Goal: Information Seeking & Learning: Understand process/instructions

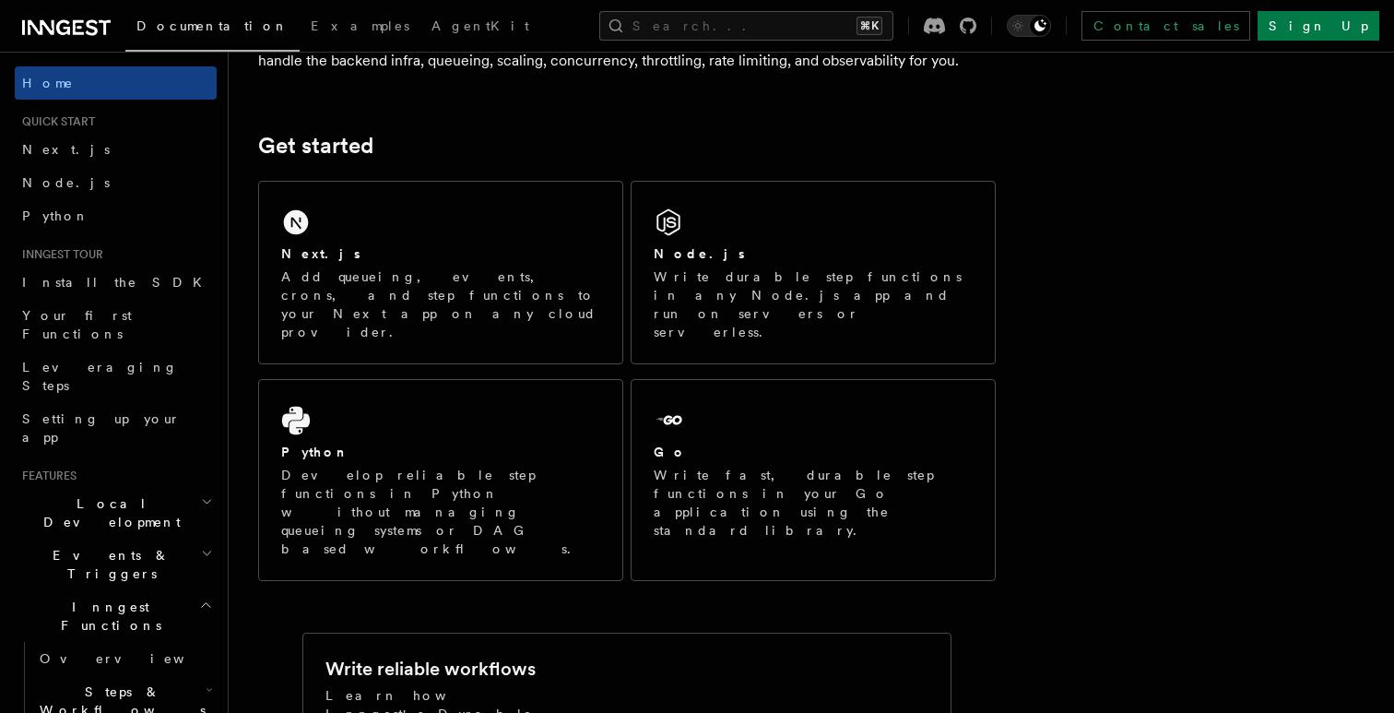
scroll to position [211, 0]
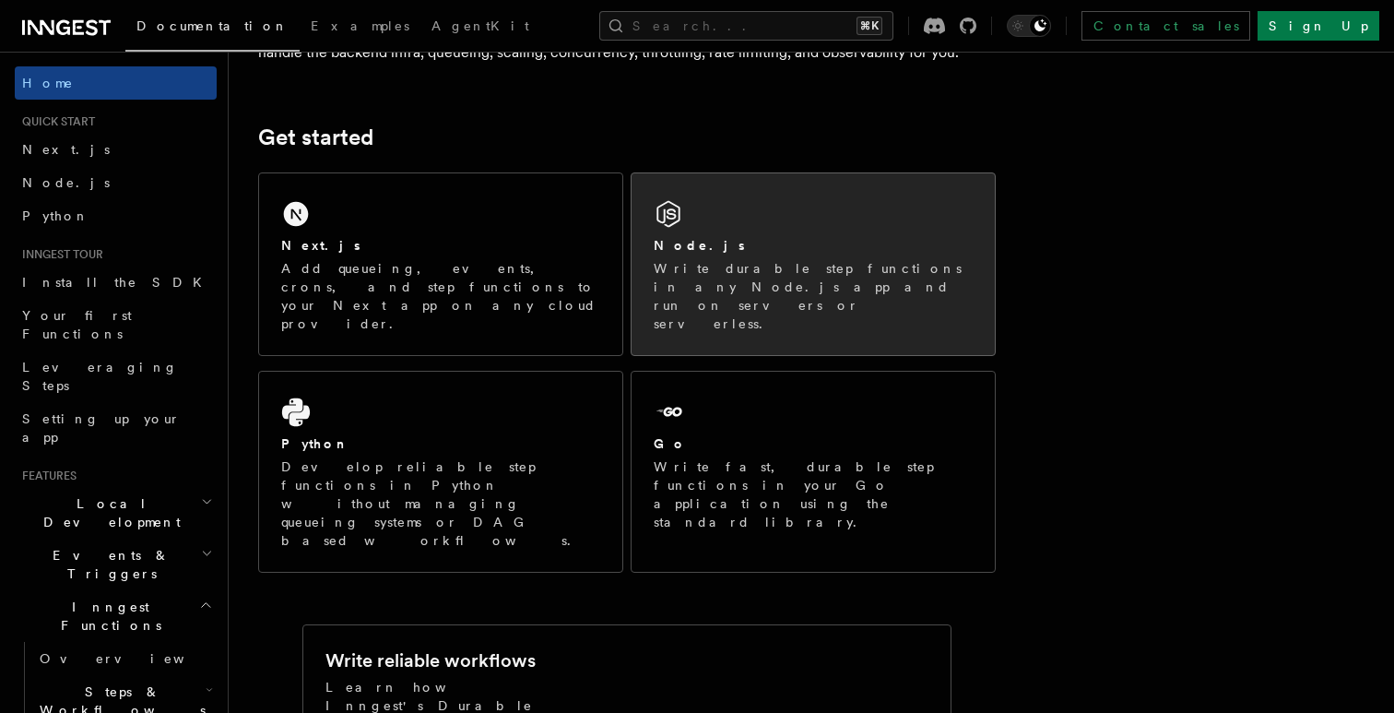
click at [859, 223] on div "Node.js Write durable step functions in any Node.js app and run on servers or s…" at bounding box center [813, 264] width 363 height 182
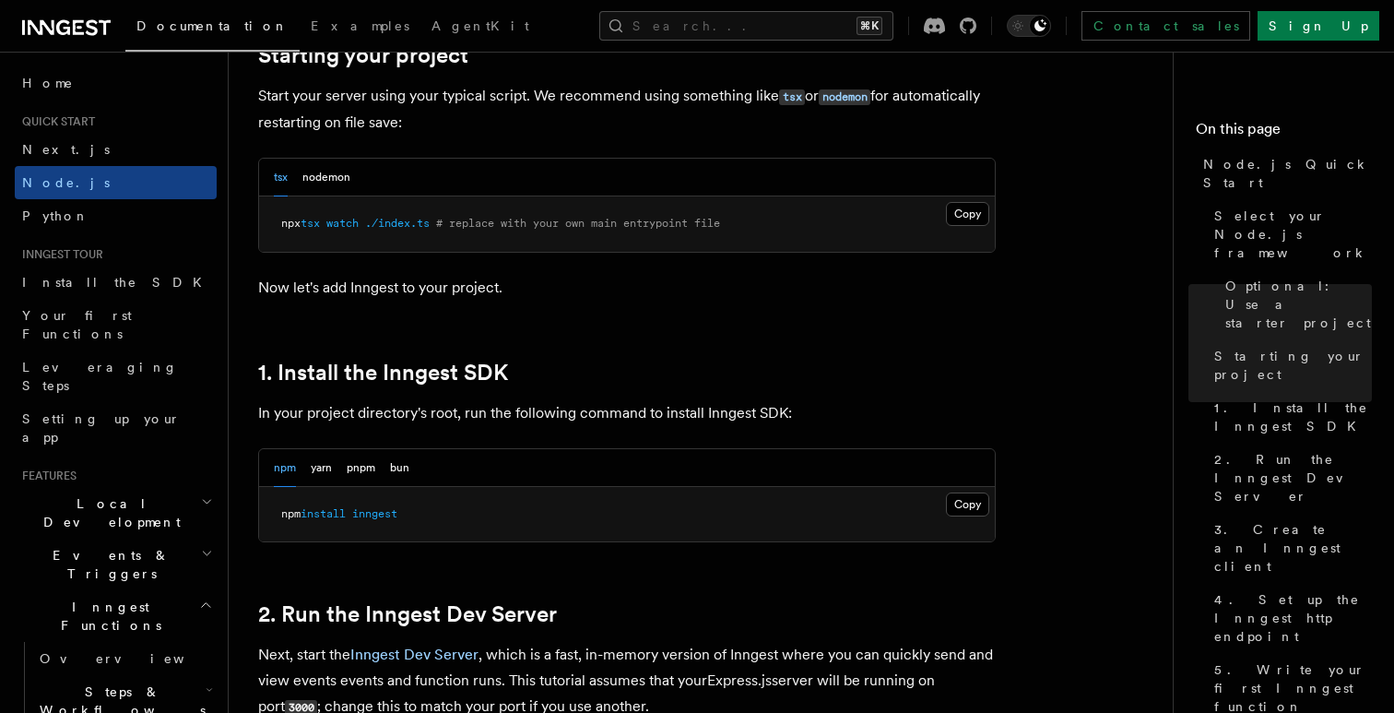
scroll to position [915, 0]
click at [969, 496] on button "Copy Copied" at bounding box center [967, 503] width 43 height 24
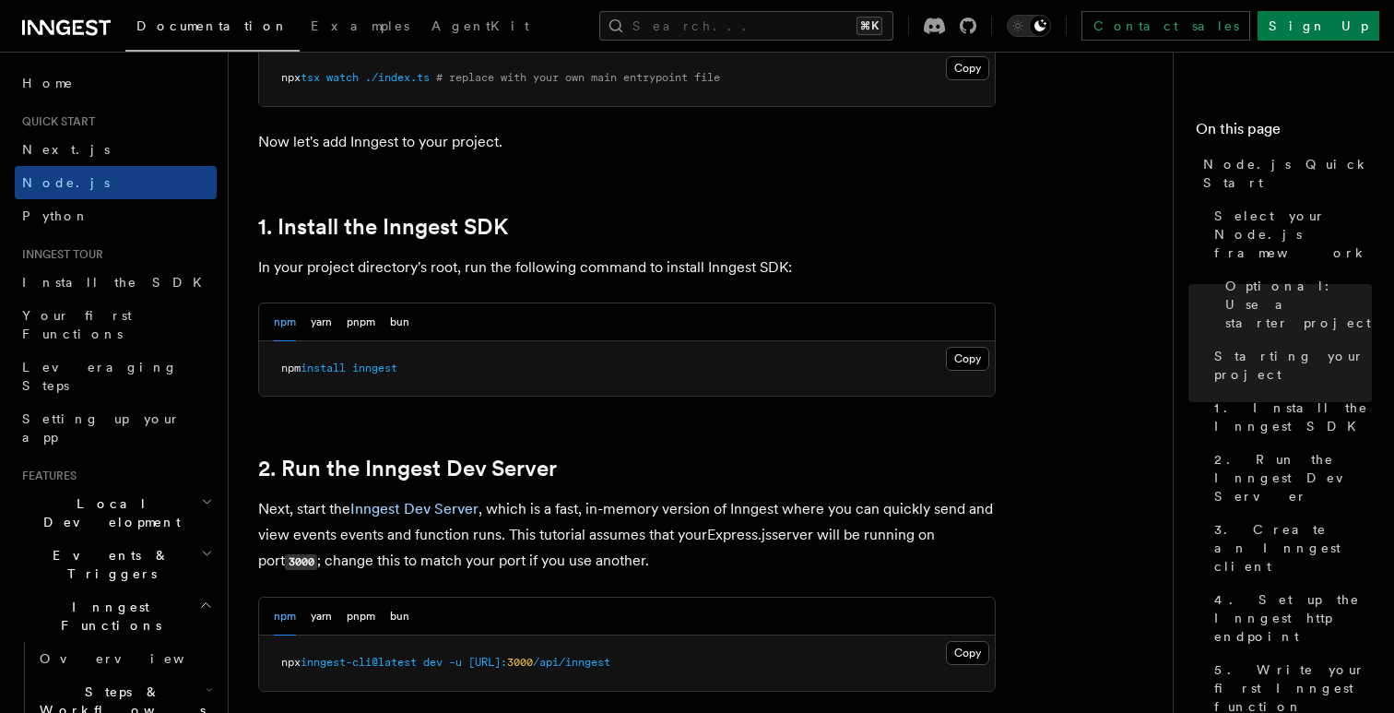
scroll to position [1284, 0]
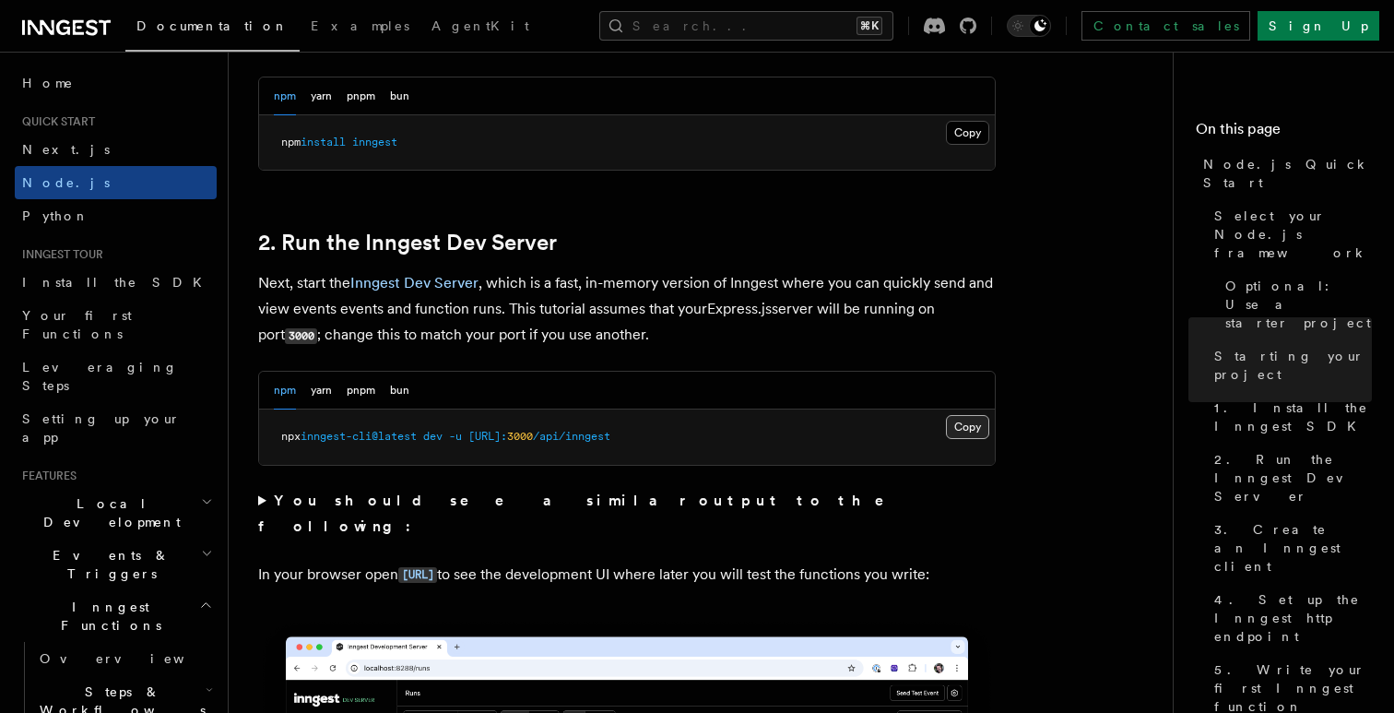
click at [977, 422] on button "Copy Copied" at bounding box center [967, 427] width 43 height 24
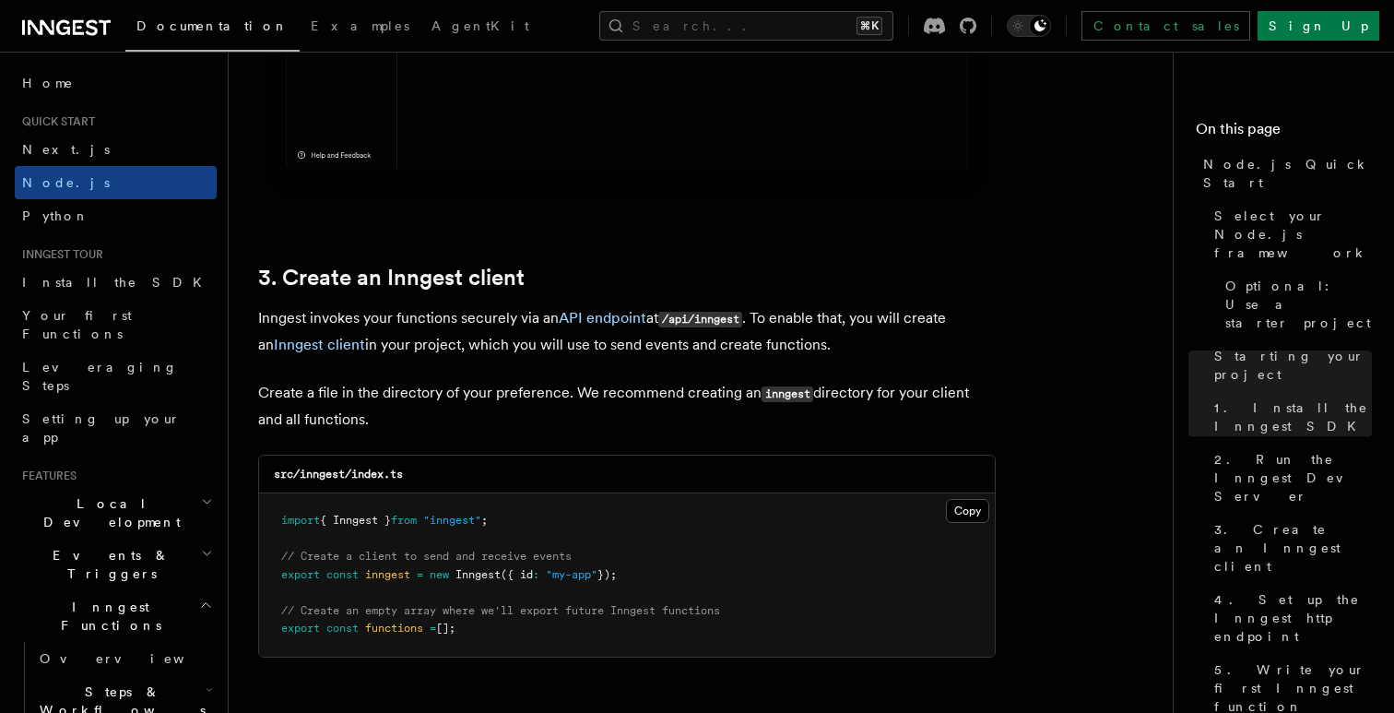
scroll to position [2383, 0]
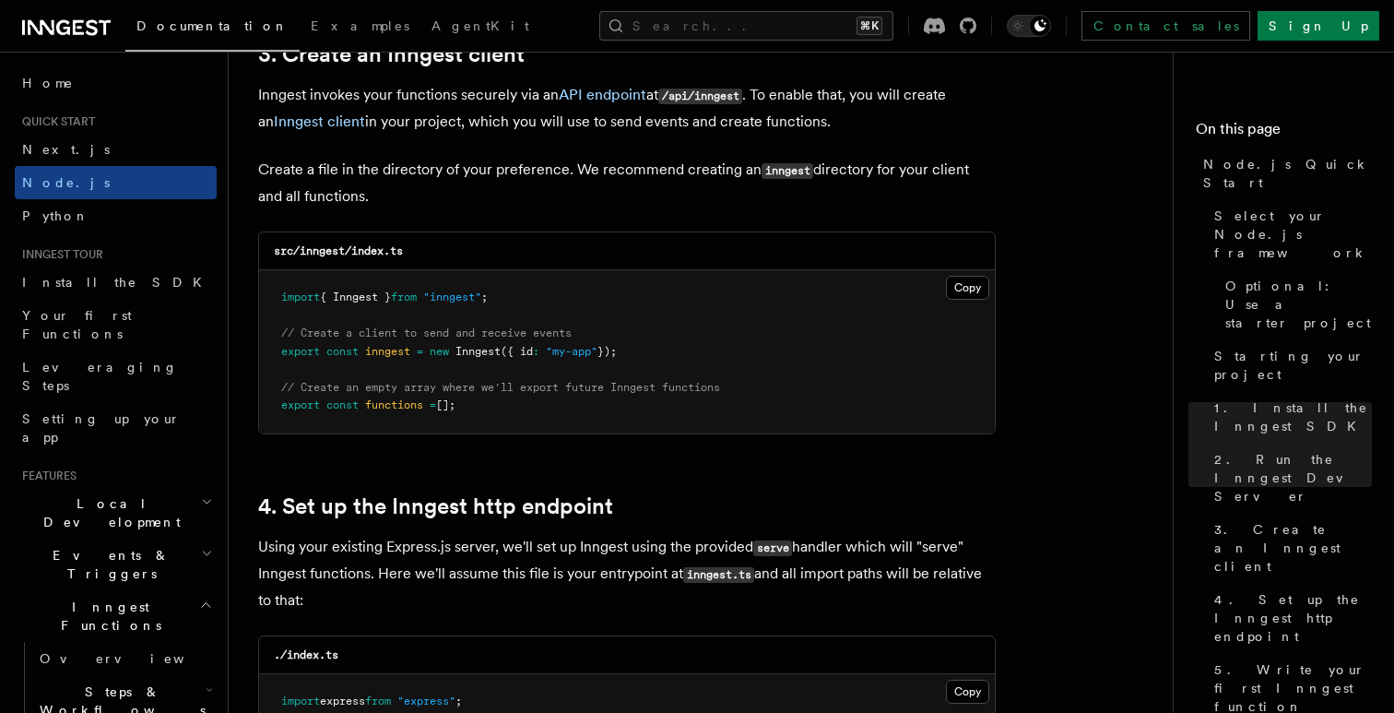
click at [969, 306] on pre "import { Inngest } from "inngest" ; // Create a client to send and receive even…" at bounding box center [627, 351] width 736 height 163
click at [969, 297] on button "Copy Copied" at bounding box center [967, 288] width 43 height 24
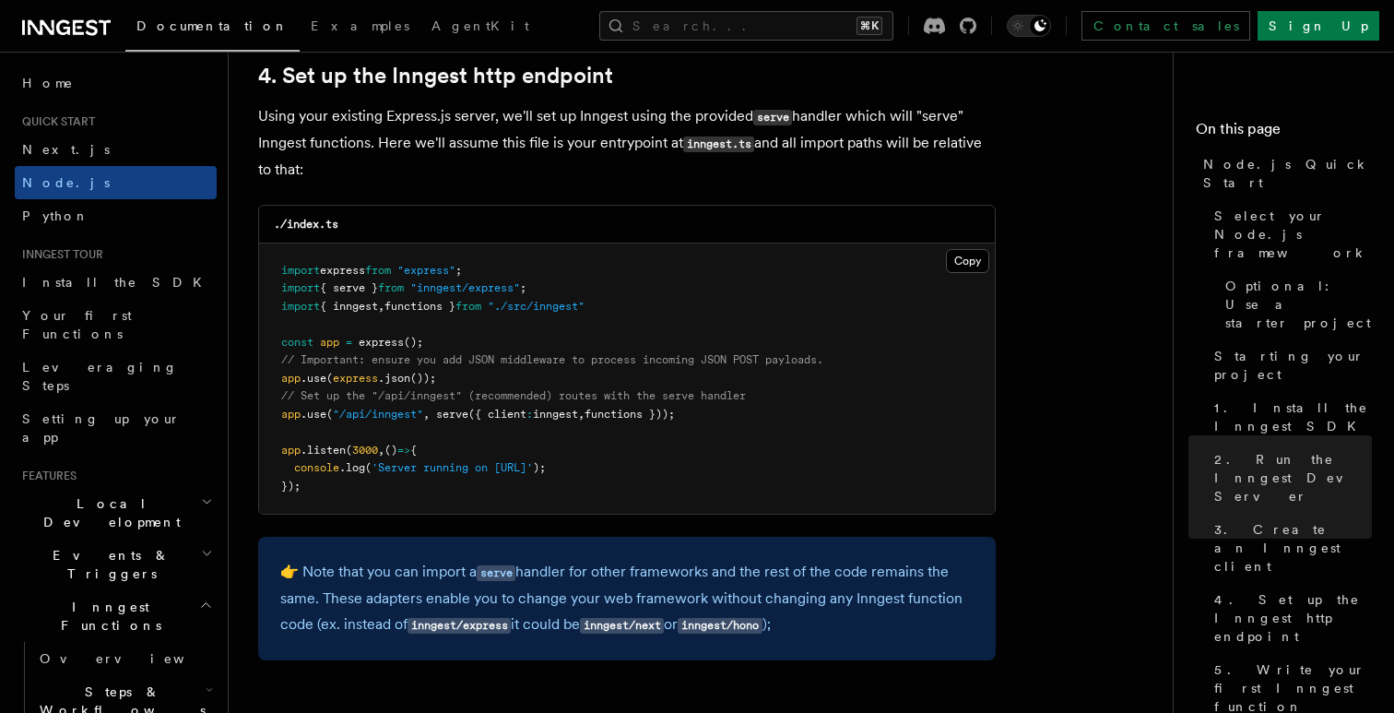
scroll to position [2775, 0]
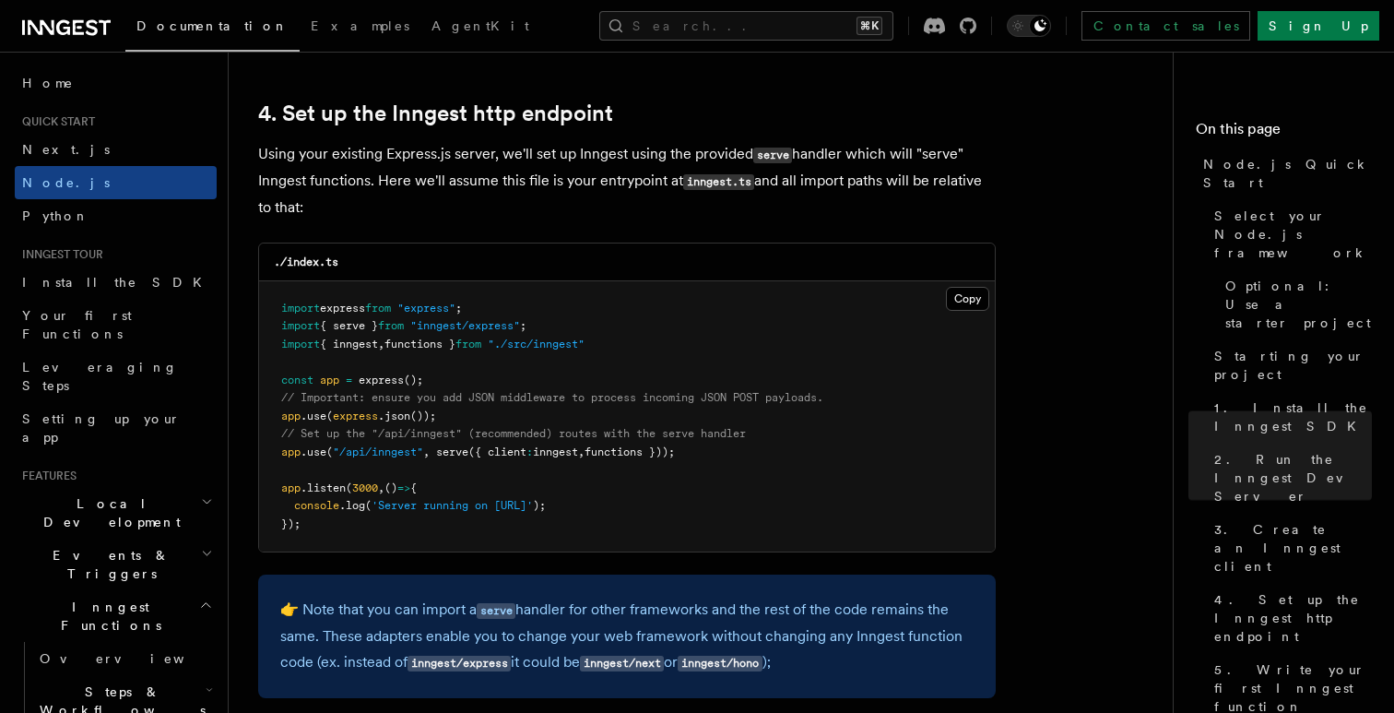
click at [692, 489] on pre "import express from "express" ; import { serve } from "inngest/express" ; impor…" at bounding box center [627, 416] width 736 height 271
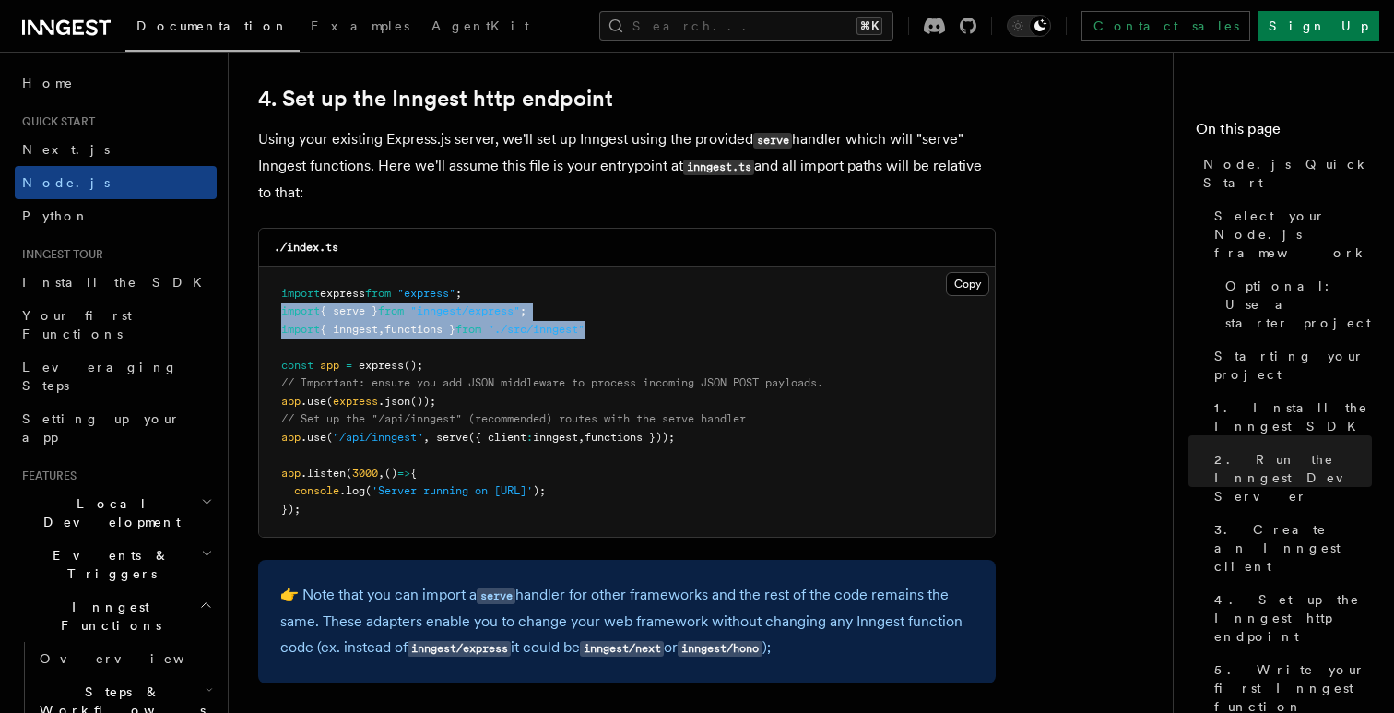
drag, startPoint x: 632, startPoint y: 334, endPoint x: 281, endPoint y: 316, distance: 350.8
click at [281, 316] on pre "import express from "express" ; import { serve } from "inngest/express" ; impor…" at bounding box center [627, 401] width 736 height 271
copy code "import { serve } from "inngest/express" ; import { inngest , functions } from "…"
click at [624, 324] on pre "import express from "express" ; import { serve } from "inngest/express" ; impor…" at bounding box center [627, 401] width 736 height 271
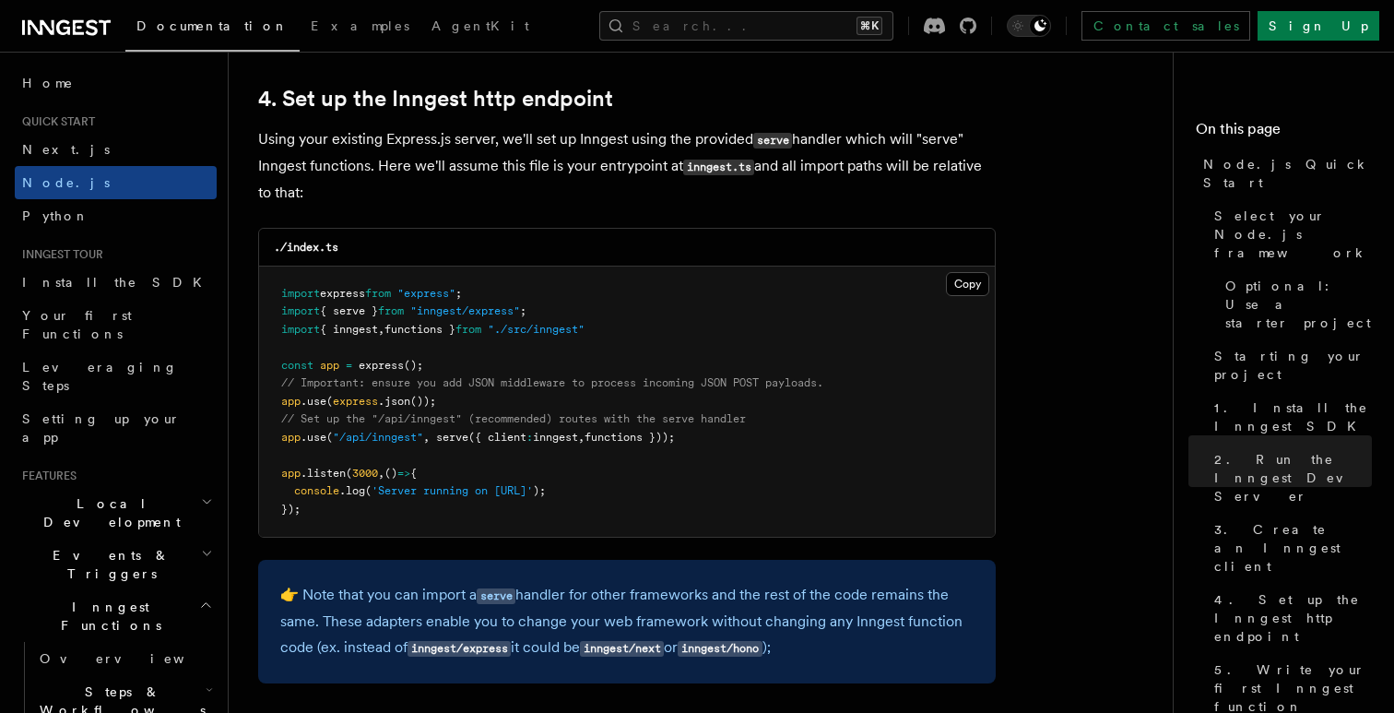
scroll to position [2819, 0]
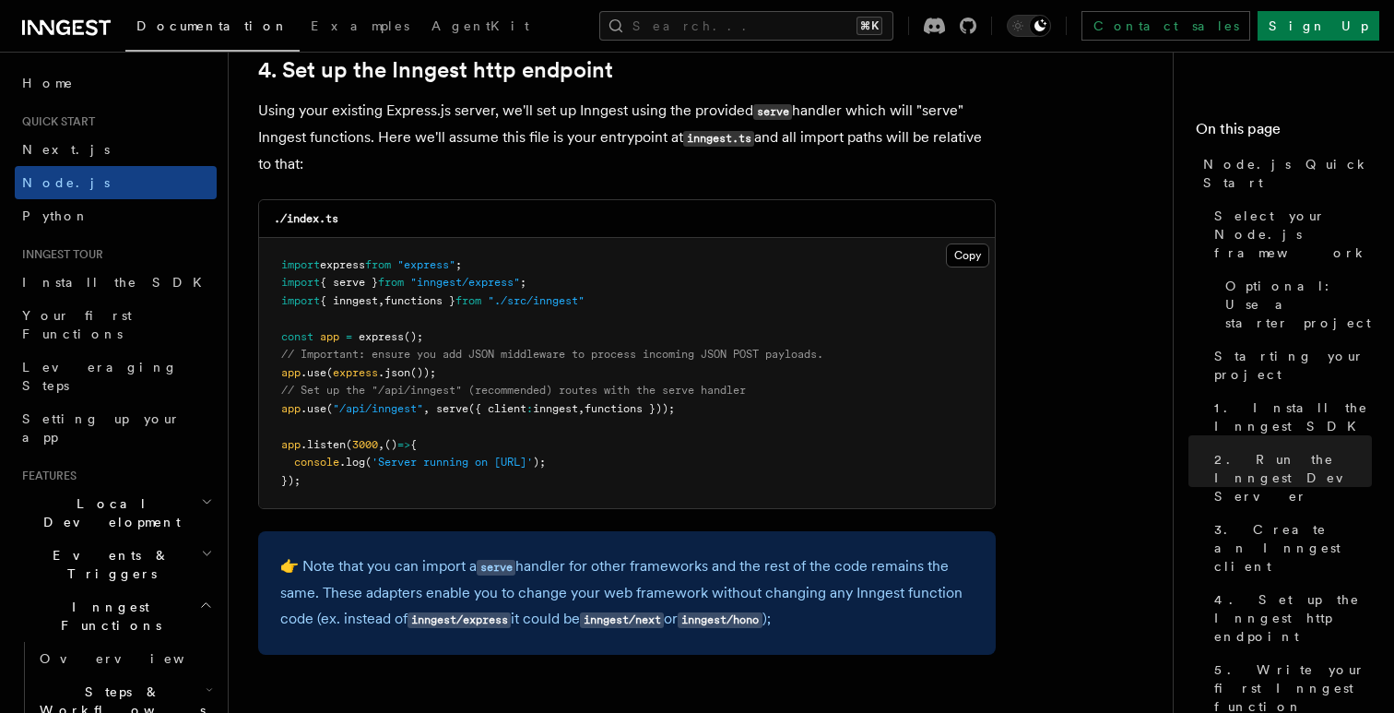
click at [394, 411] on span ""/api/inngest"" at bounding box center [378, 408] width 90 height 13
copy code "app .use ( "/api/inngest" , serve ({ client : inngest , functions }));"
click at [487, 378] on pre "import express from "express" ; import { serve } from "inngest/express" ; impor…" at bounding box center [627, 373] width 736 height 271
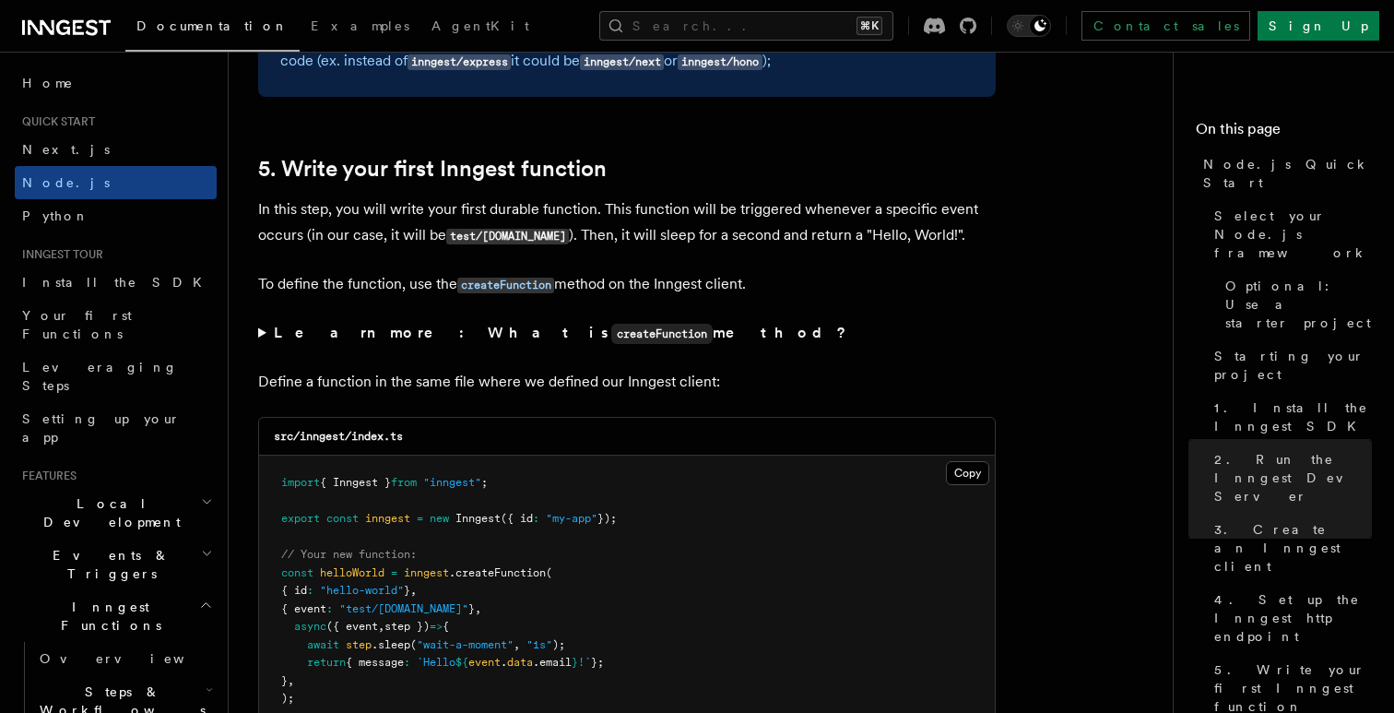
scroll to position [3591, 0]
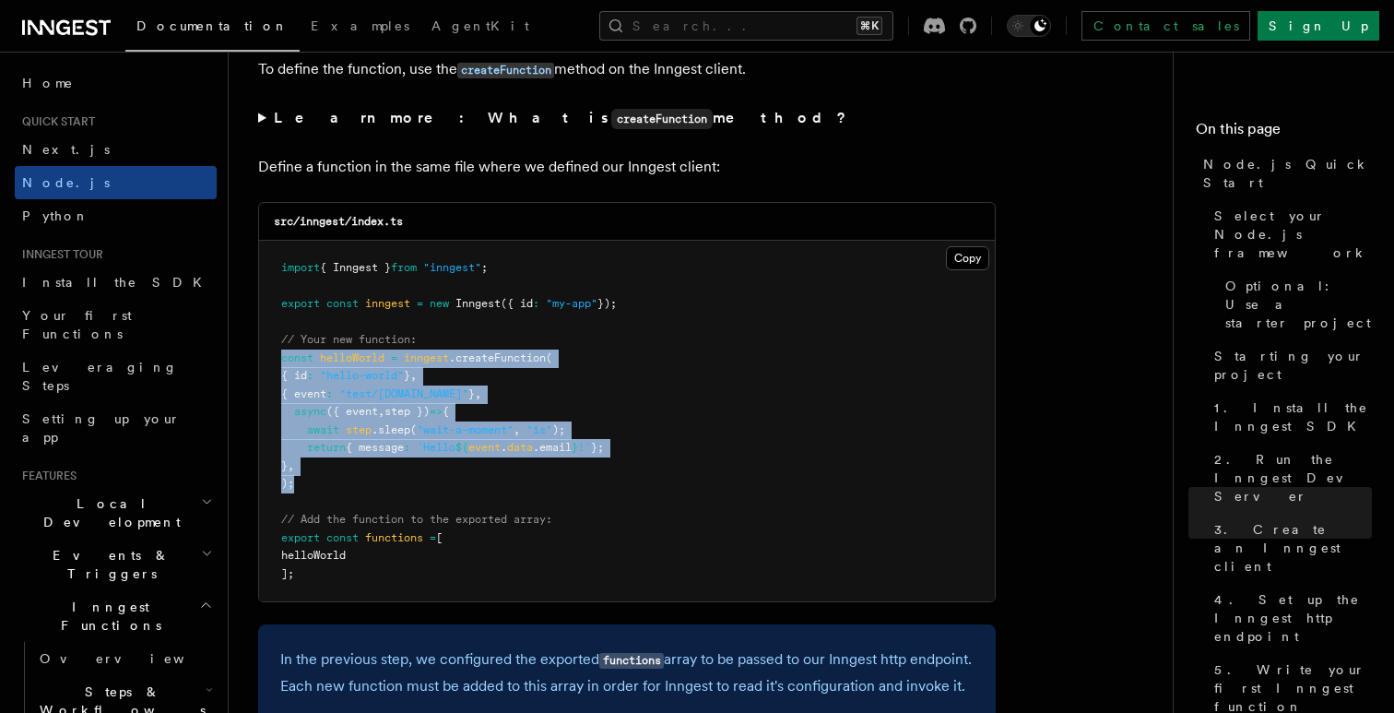
drag, startPoint x: 300, startPoint y: 492, endPoint x: 273, endPoint y: 366, distance: 129.1
click at [273, 366] on pre "import { Inngest } from "inngest" ; export const inngest = new Inngest ({ id : …" at bounding box center [627, 421] width 736 height 361
copy code "const helloWorld = inngest .createFunction ( { id : "hello-world" } , { event :…"
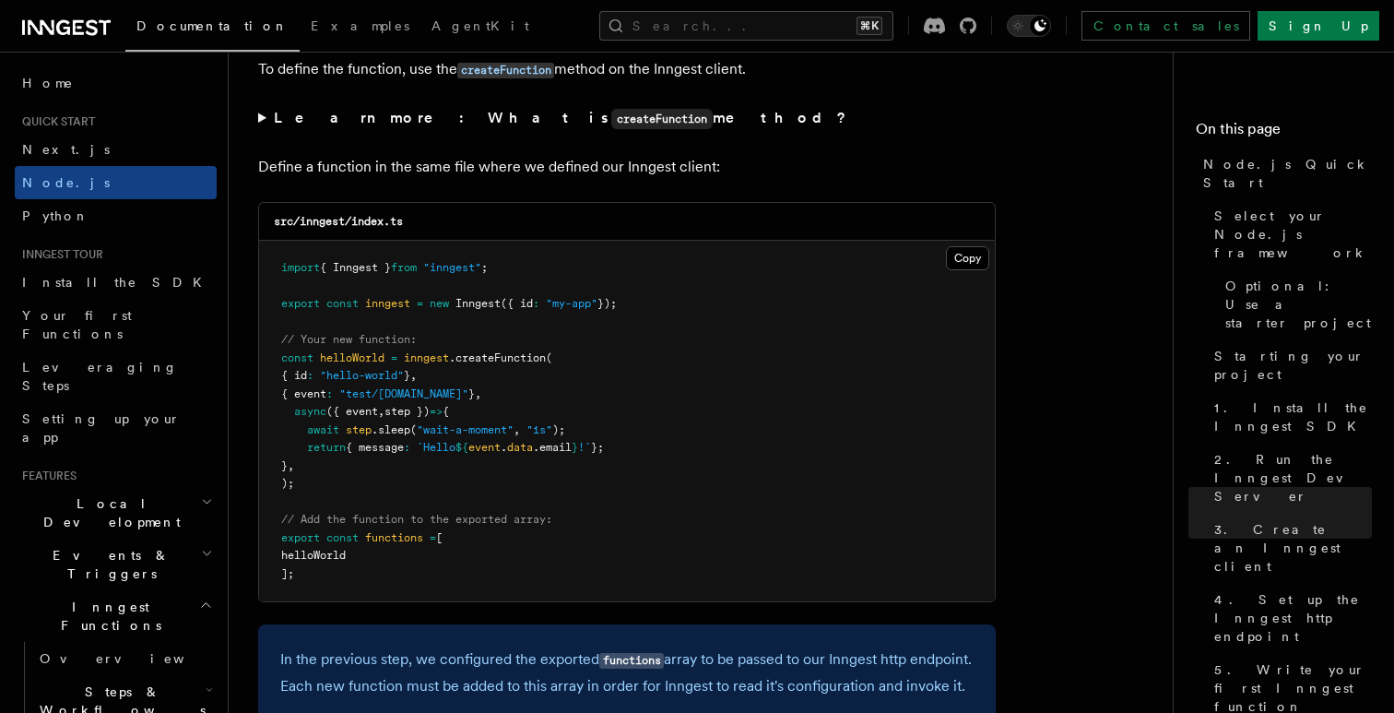
click at [533, 418] on pre "import { Inngest } from "inngest" ; export const inngest = new Inngest ({ id : …" at bounding box center [627, 421] width 736 height 361
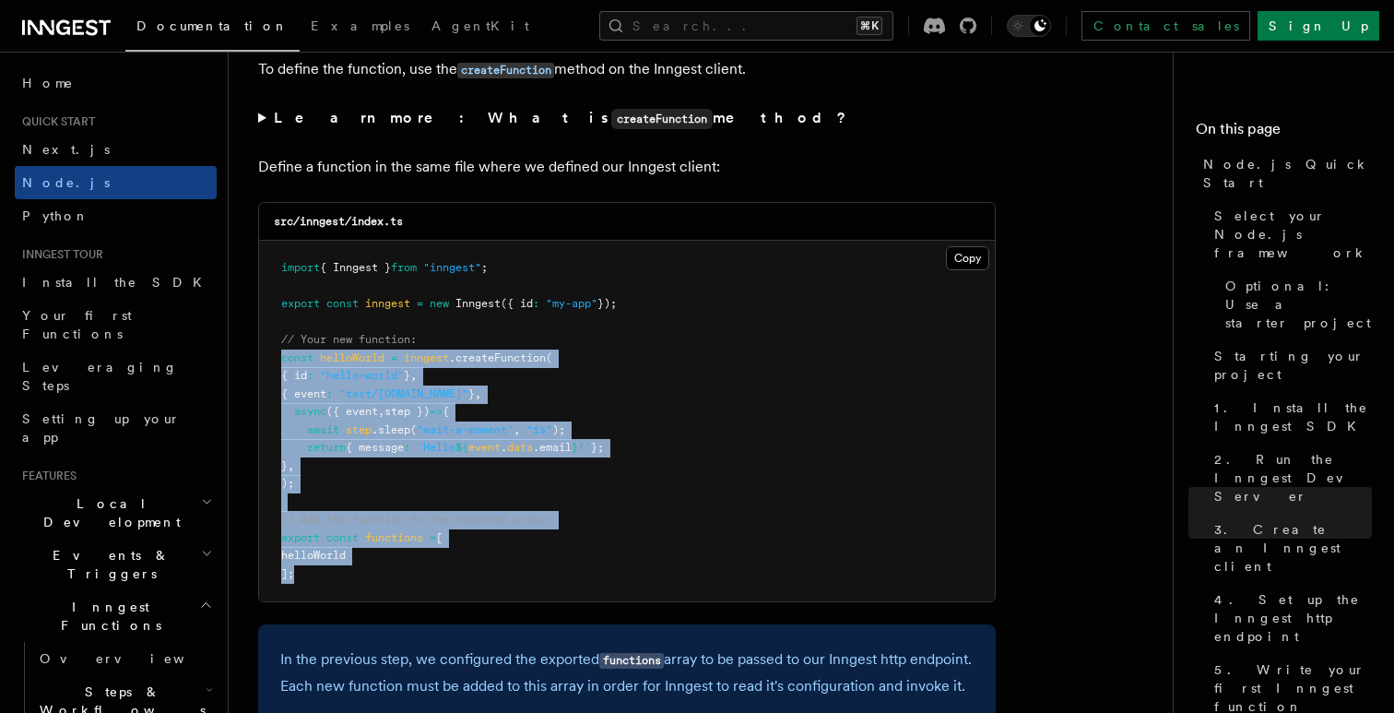
drag, startPoint x: 305, startPoint y: 582, endPoint x: 277, endPoint y: 366, distance: 217.6
click at [277, 366] on pre "import { Inngest } from "inngest" ; export const inngest = new Inngest ({ id : …" at bounding box center [627, 421] width 736 height 361
copy code "const helloWorld = inngest .createFunction ( { id : "hello-world" } , { event :…"
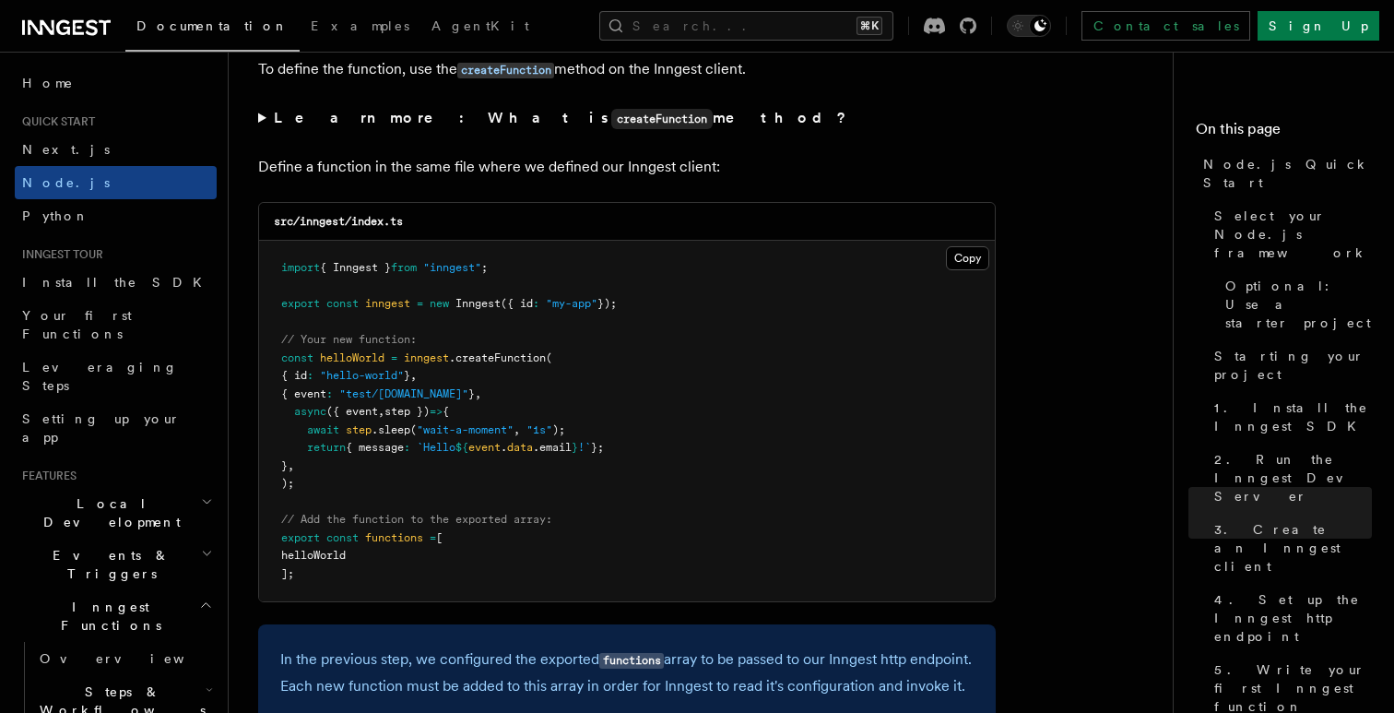
click at [801, 432] on pre "import { Inngest } from "inngest" ; export const inngest = new Inngest ({ id : …" at bounding box center [627, 421] width 736 height 361
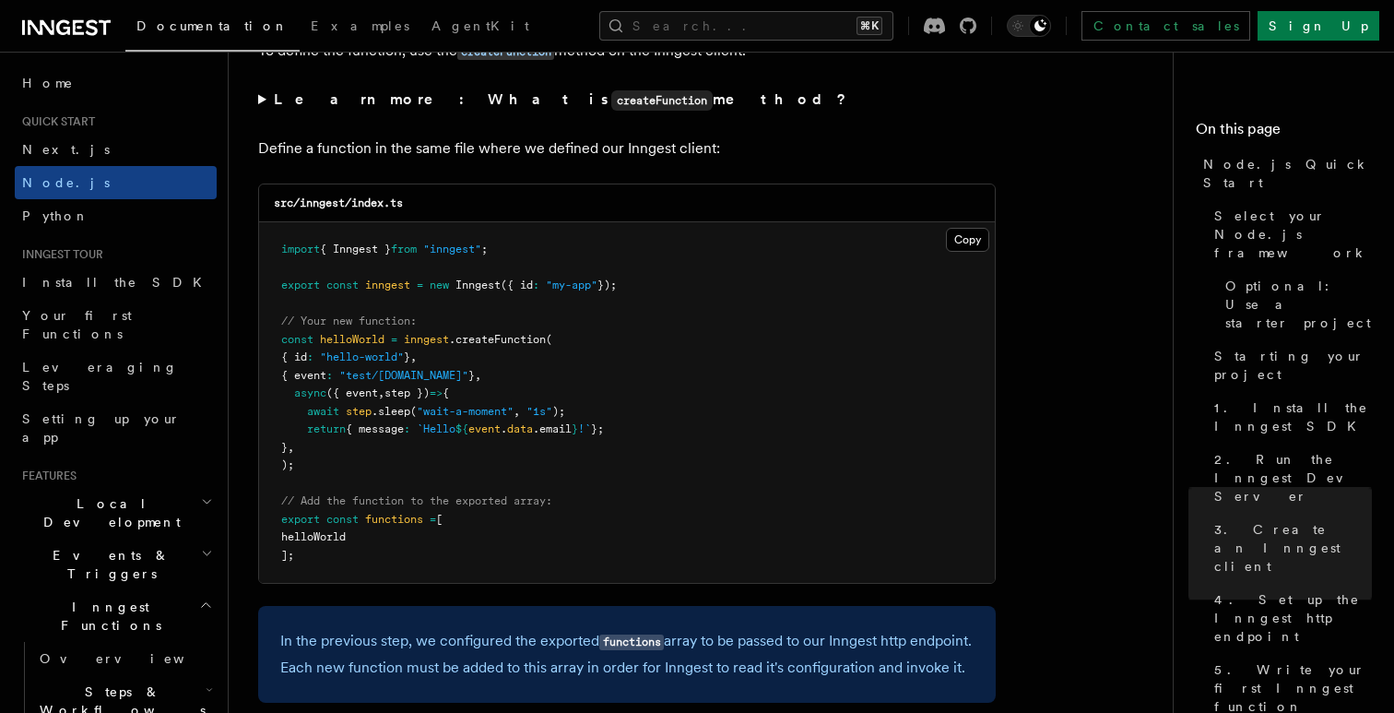
scroll to position [3575, 0]
